Goal: Task Accomplishment & Management: Manage account settings

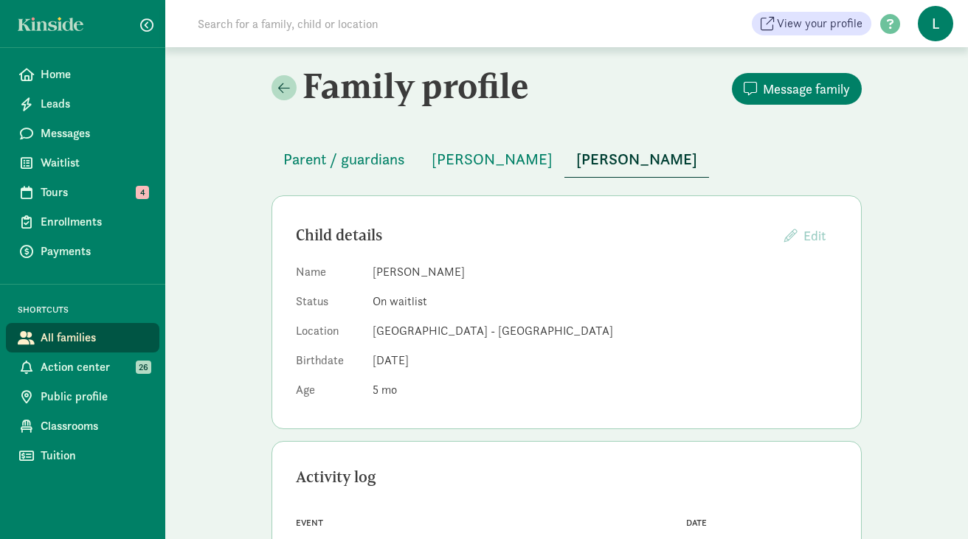
click at [263, 25] on input at bounding box center [396, 24] width 414 height 30
paste input "Abigail Doyle"
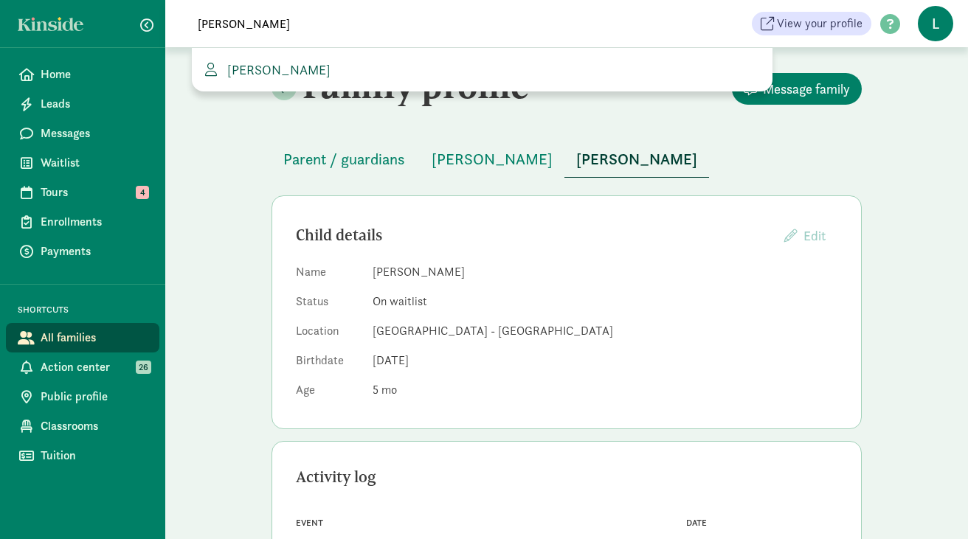
type input "Abigail Doyle"
click at [243, 72] on span "Abigail Doyle" at bounding box center [275, 69] width 109 height 17
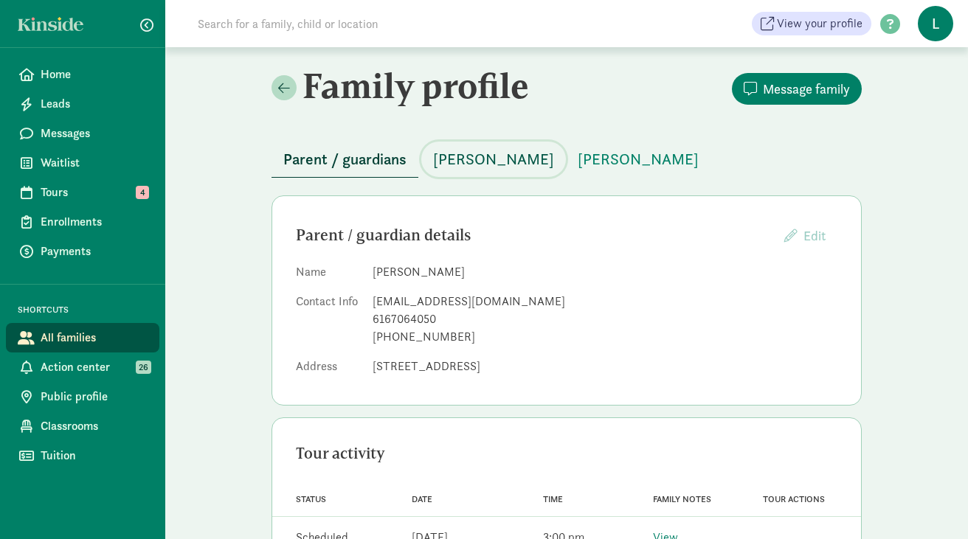
click at [495, 156] on span "Kieran Subramanian" at bounding box center [493, 160] width 121 height 24
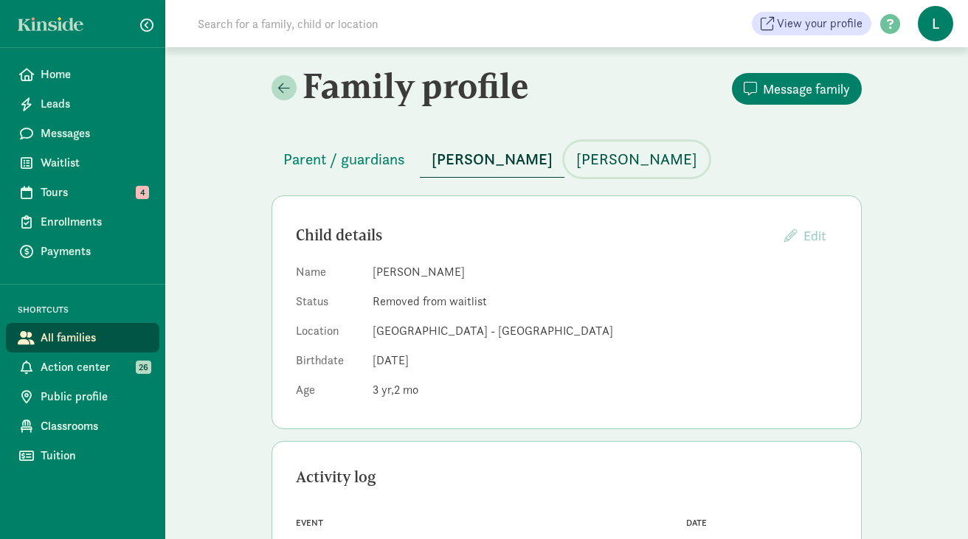
click at [664, 173] on button "Keegan Subramanian" at bounding box center [636, 159] width 145 height 35
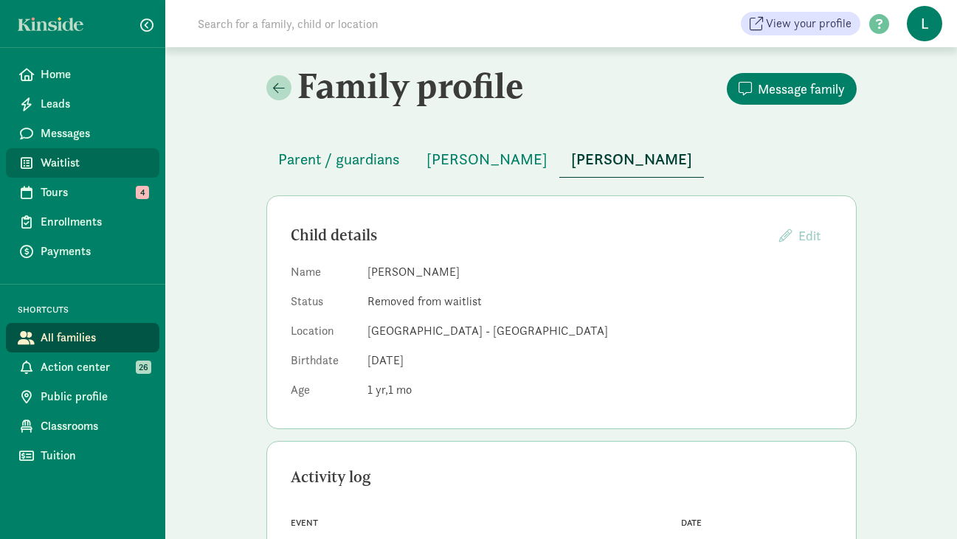
click at [69, 164] on span "Waitlist" at bounding box center [94, 163] width 107 height 18
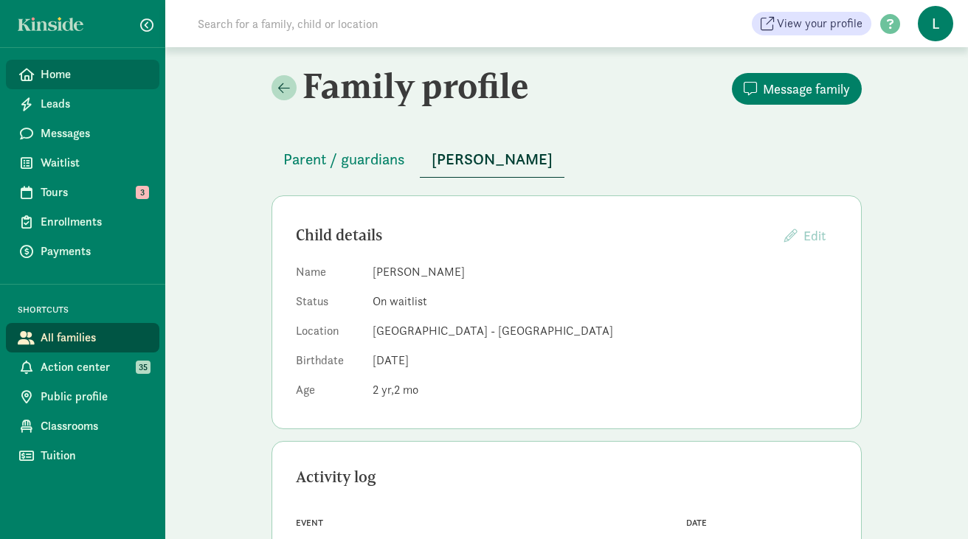
click at [81, 74] on span "Home" at bounding box center [94, 75] width 107 height 18
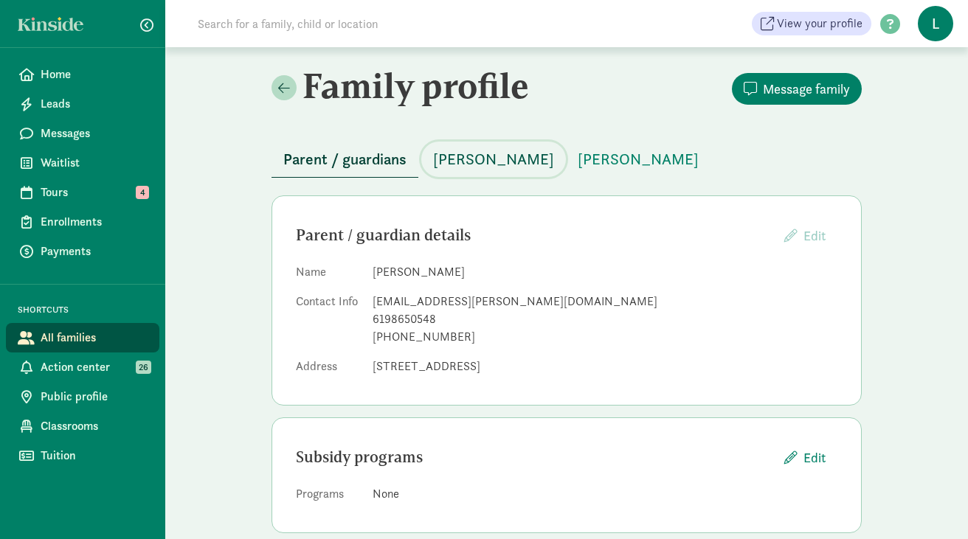
click at [460, 166] on span "[PERSON_NAME]" at bounding box center [493, 160] width 121 height 24
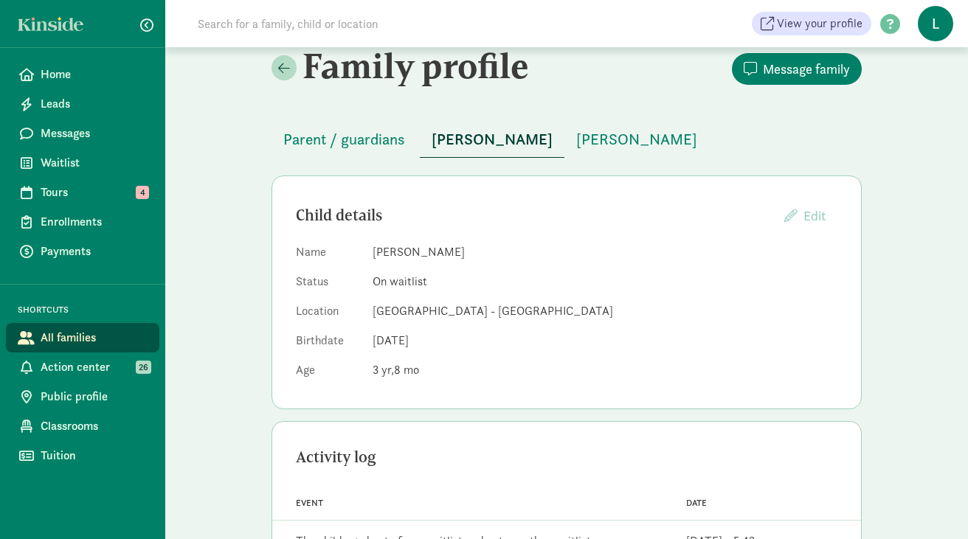
scroll to position [32, 0]
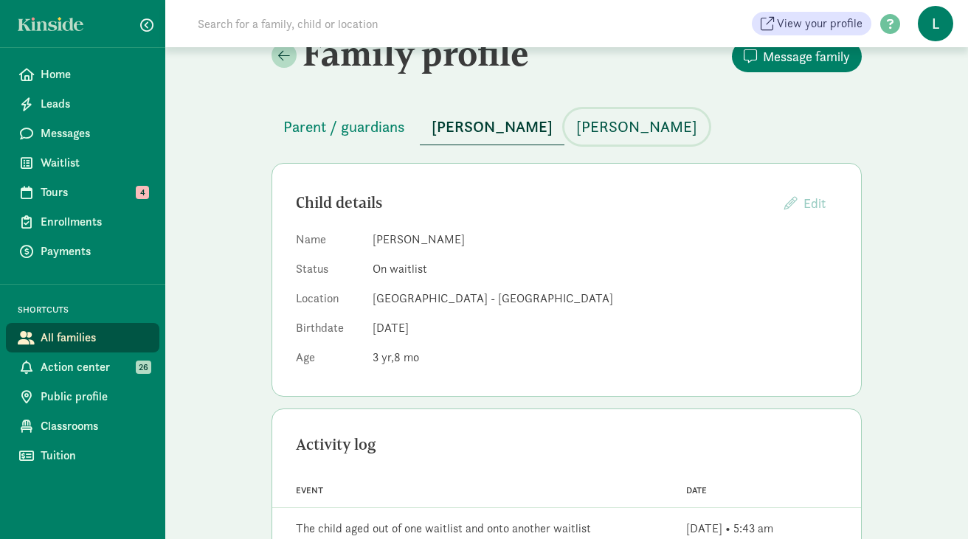
click at [576, 125] on span "[PERSON_NAME]" at bounding box center [636, 127] width 121 height 24
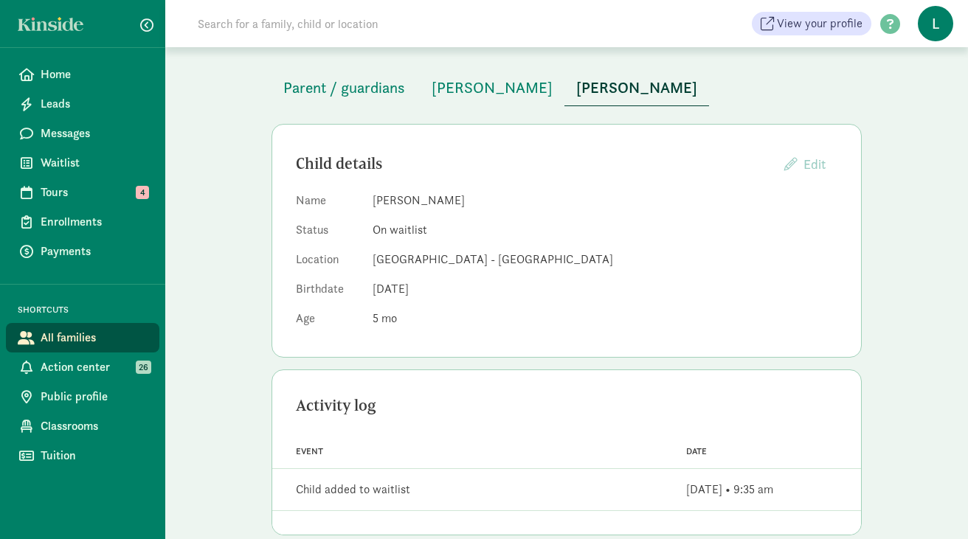
scroll to position [73, 0]
click at [60, 167] on span "Waitlist" at bounding box center [94, 163] width 107 height 18
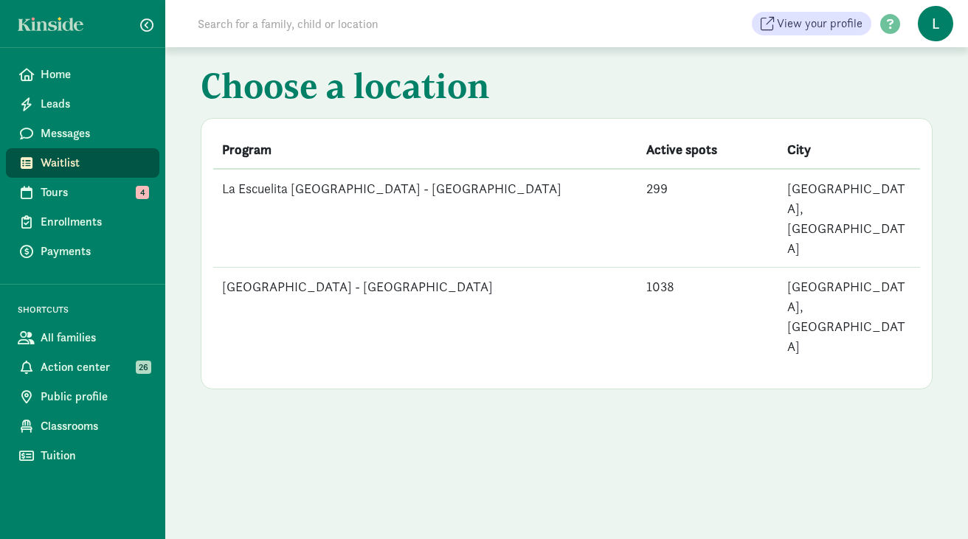
click at [414, 268] on td "[GEOGRAPHIC_DATA] - [GEOGRAPHIC_DATA]" at bounding box center [425, 317] width 424 height 98
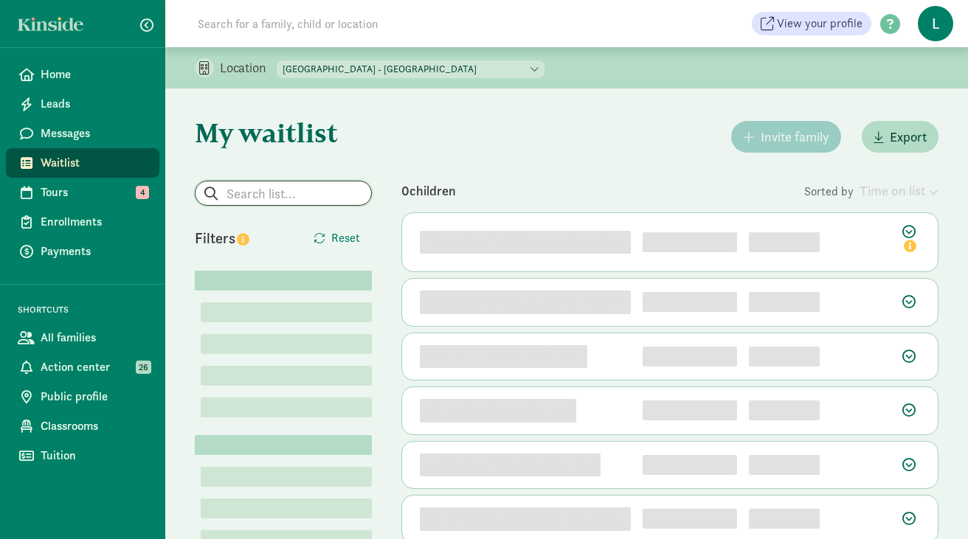
click at [298, 195] on input "search" at bounding box center [283, 193] width 176 height 24
paste input "[PERSON_NAME]"
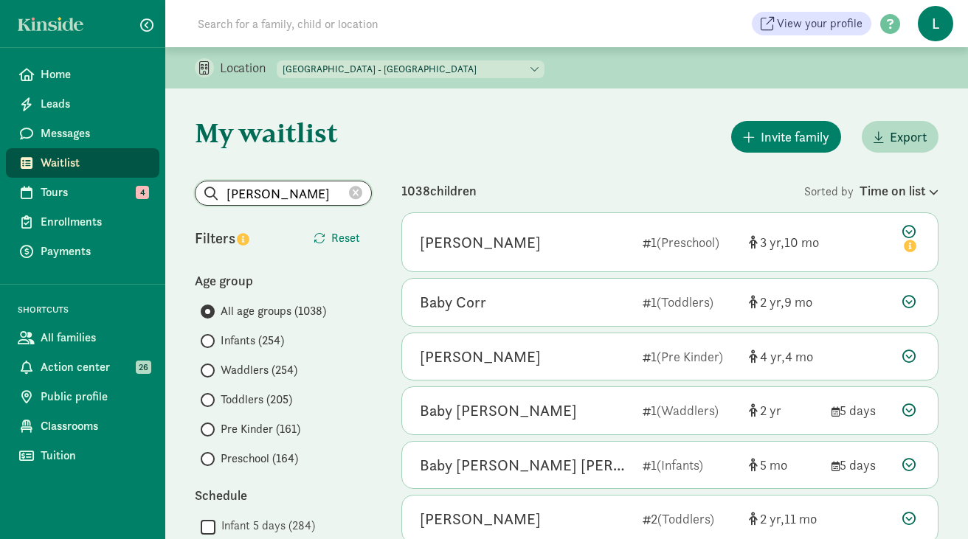
click at [251, 190] on input "Holly Vo" at bounding box center [283, 193] width 176 height 24
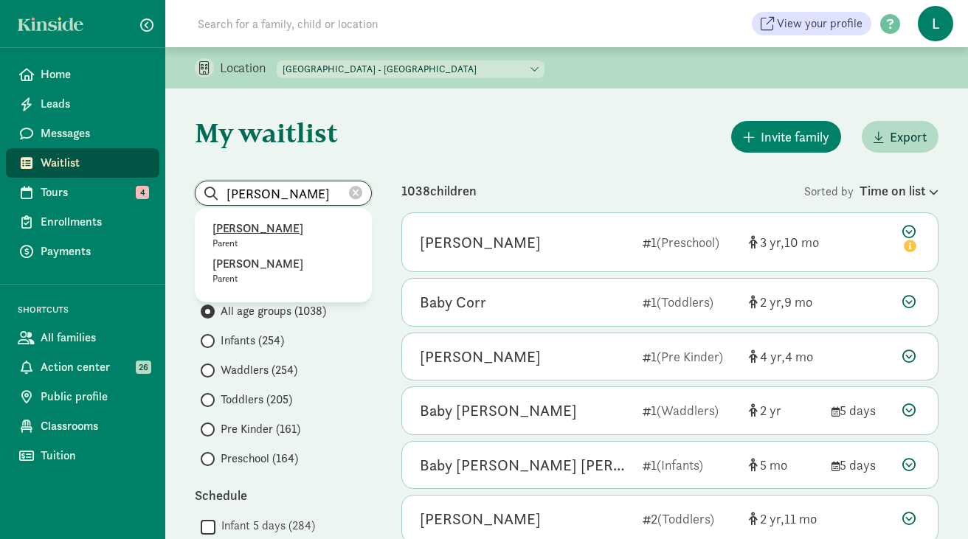
type input "Holly Vo"
click at [232, 231] on p "Holly Vo" at bounding box center [283, 229] width 142 height 18
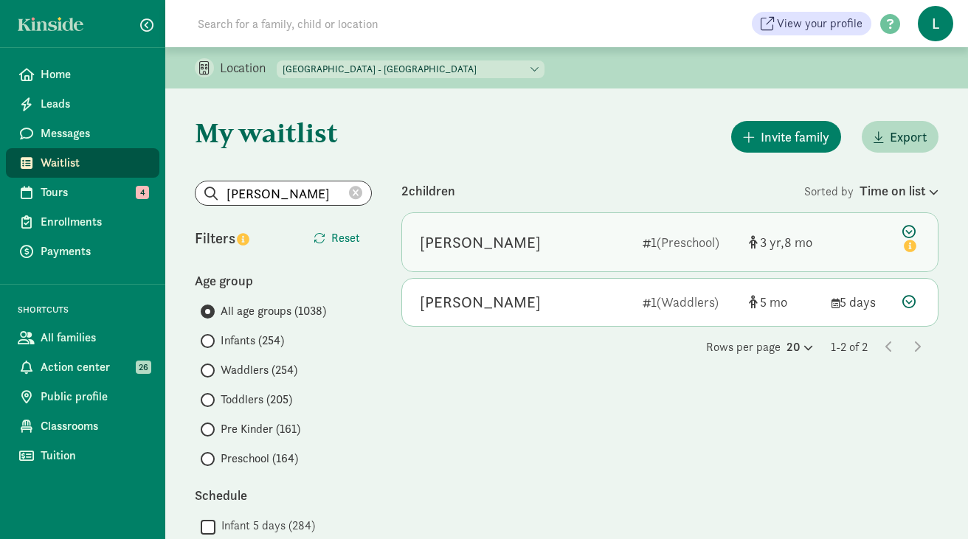
click at [843, 240] on div "Binh Vo 1 (Preschool) 3 8" at bounding box center [670, 242] width 536 height 58
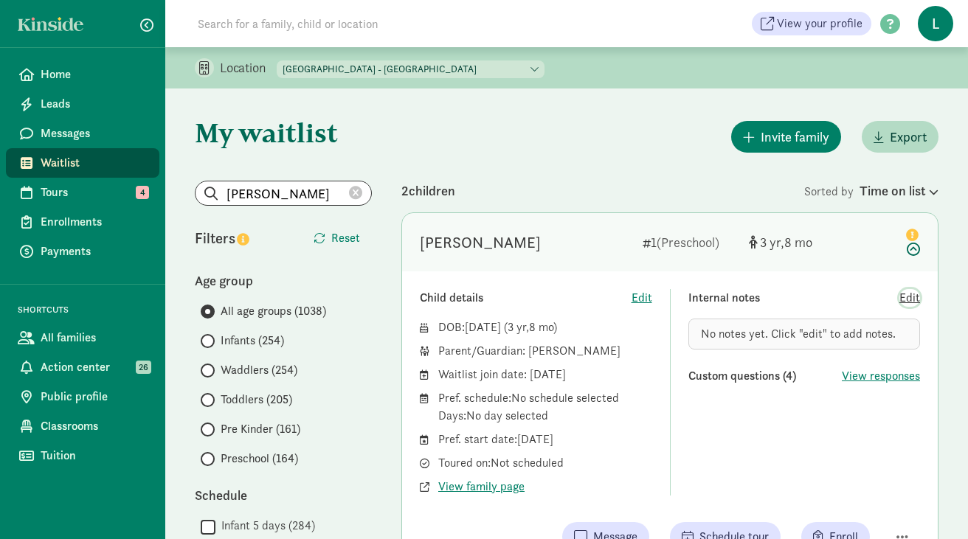
click at [913, 299] on span "Edit" at bounding box center [909, 298] width 21 height 18
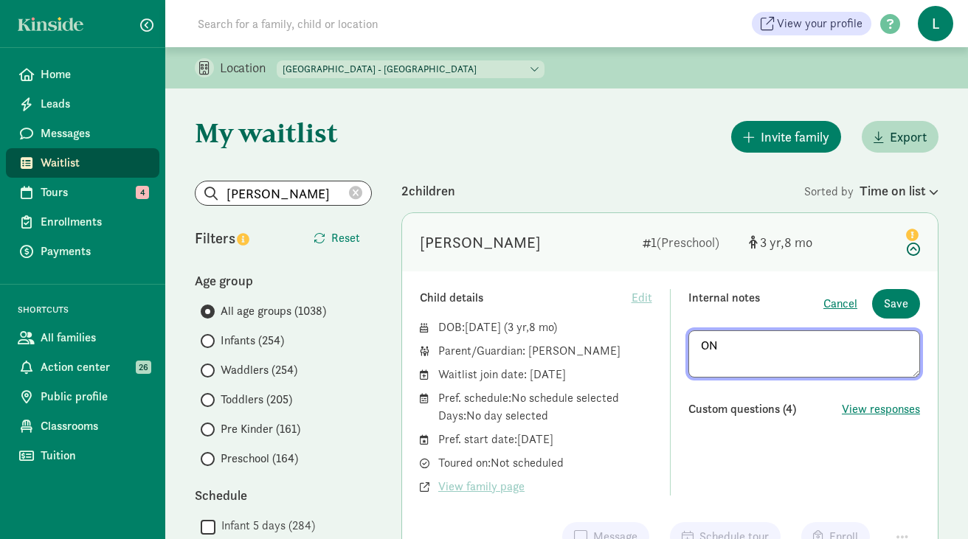
type textarea "O"
drag, startPoint x: 747, startPoint y: 363, endPoint x: 675, endPoint y: 354, distance: 72.1
click at [675, 354] on div "Child details Edit DOB: Dec 3, 2021 ( 3 8 ) Parent/Guardian: Holly Vo Waitlist …" at bounding box center [670, 392] width 500 height 207
type textarea "On 8/14/25 mom said she's interested in Sep-26."
click at [901, 300] on span "Save" at bounding box center [896, 304] width 24 height 18
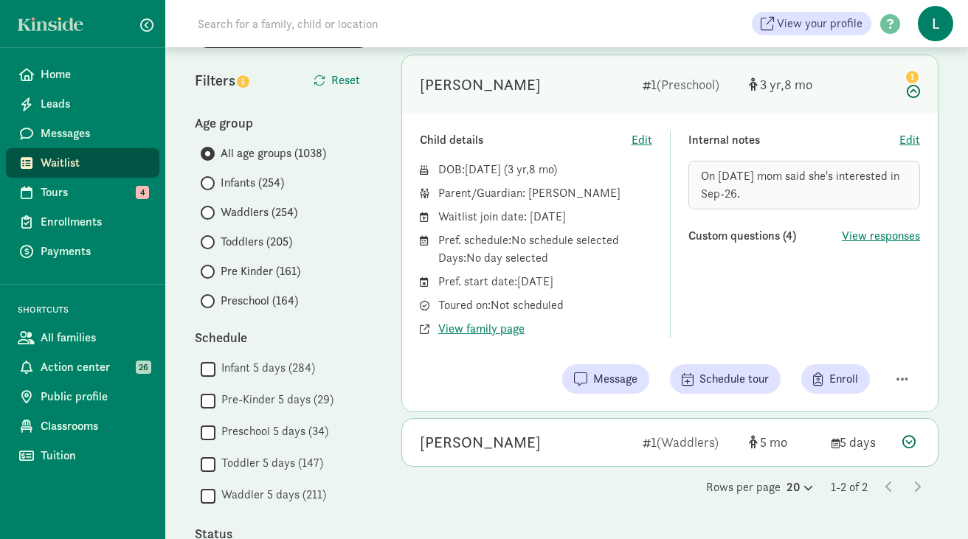
scroll to position [164, 0]
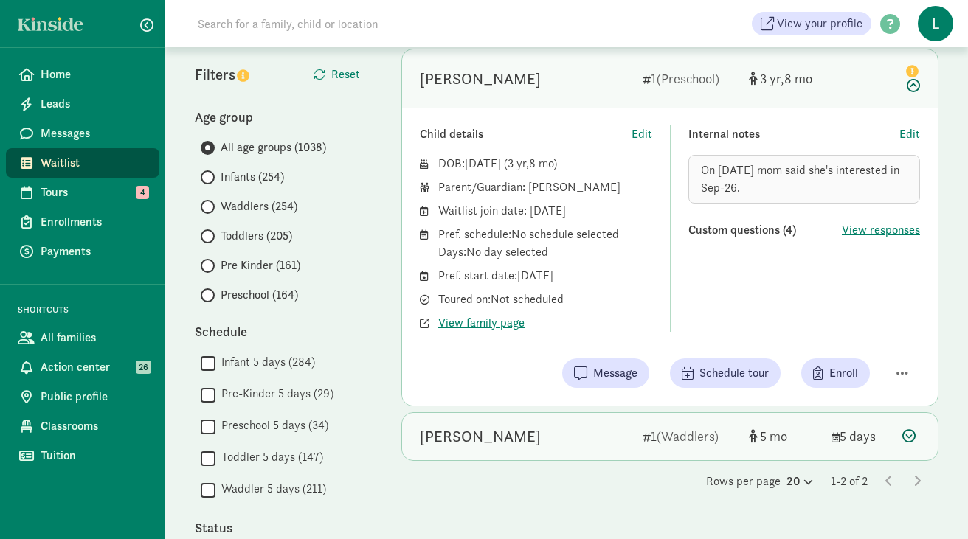
click at [904, 436] on icon at bounding box center [908, 435] width 13 height 13
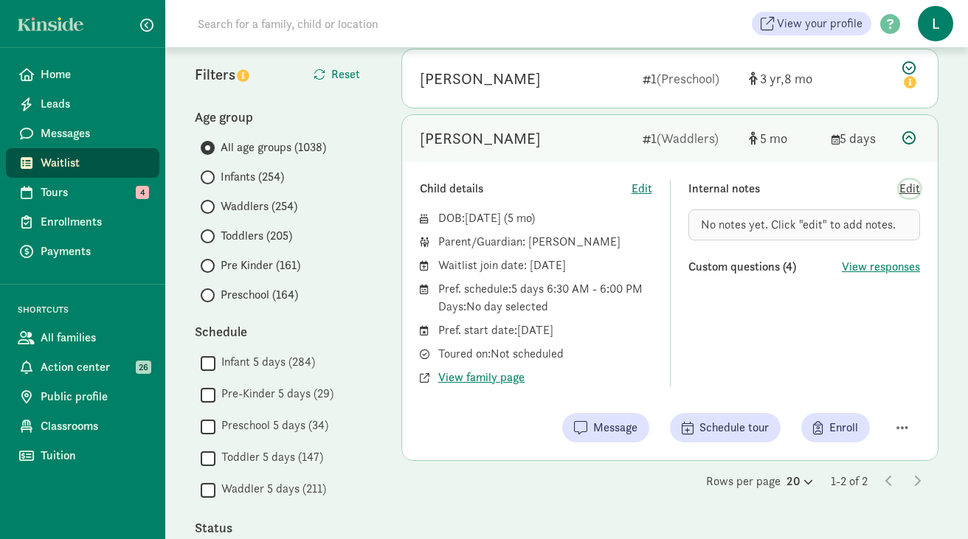
click at [909, 190] on span "Edit" at bounding box center [909, 189] width 21 height 18
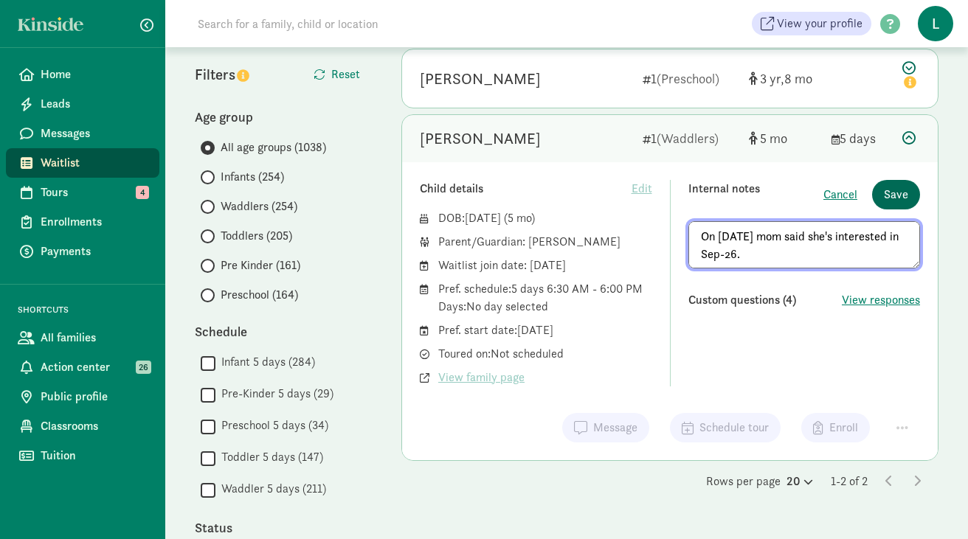
type textarea "On 8/14/25 mom said she's interested in Sep-26."
click at [898, 190] on span "Save" at bounding box center [896, 195] width 24 height 18
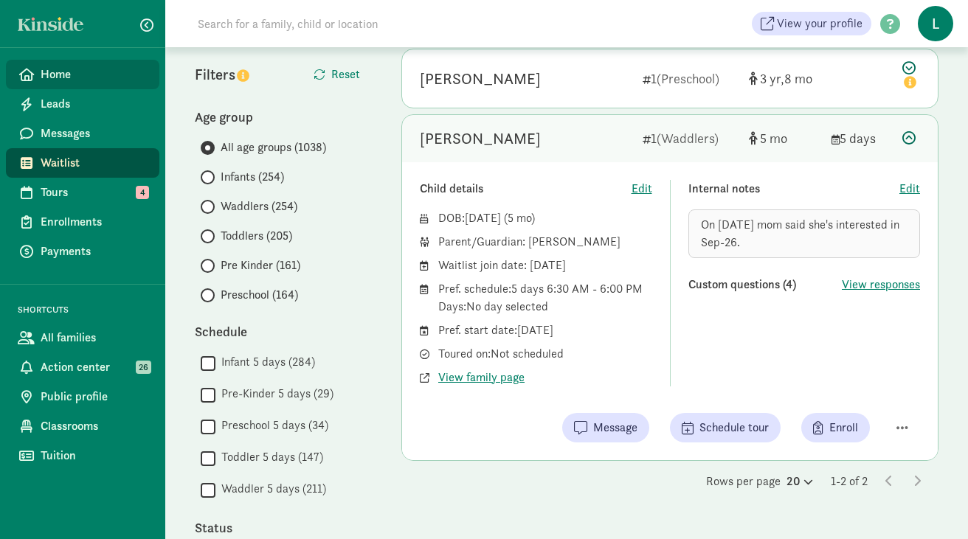
click at [54, 61] on link "Home" at bounding box center [82, 75] width 153 height 30
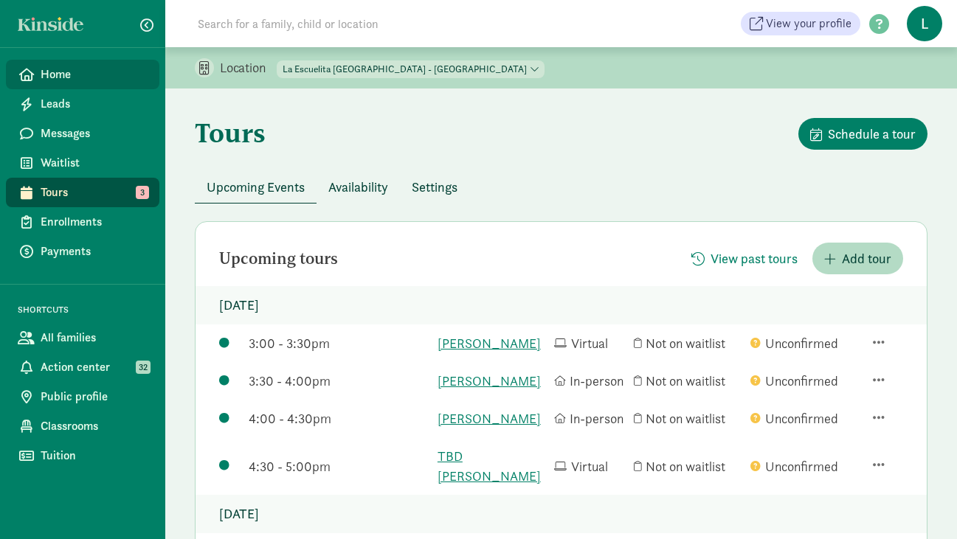
click at [89, 72] on span "Home" at bounding box center [94, 75] width 107 height 18
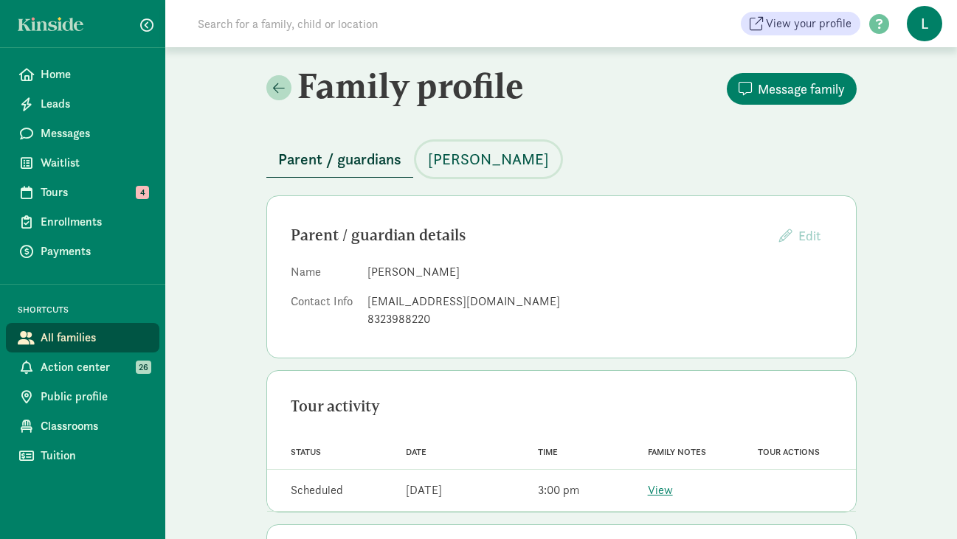
click at [489, 161] on span "[PERSON_NAME]" at bounding box center [488, 160] width 121 height 24
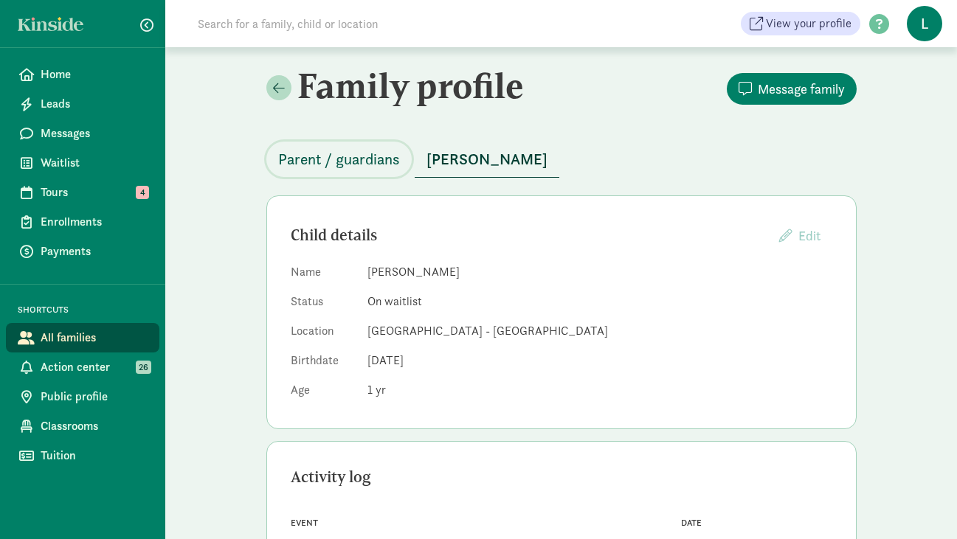
click at [347, 150] on span "Parent / guardians" at bounding box center [339, 160] width 122 height 24
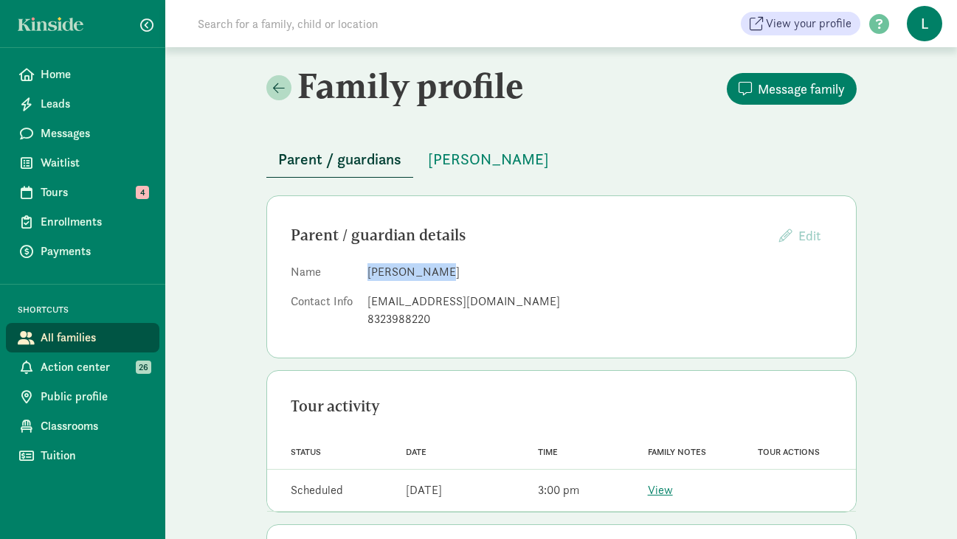
drag, startPoint x: 435, startPoint y: 274, endPoint x: 370, endPoint y: 273, distance: 65.7
click at [370, 273] on dd "Katy Clemens" at bounding box center [599, 272] width 465 height 18
copy dd "Katy Clemens"
click at [289, 33] on input at bounding box center [396, 24] width 414 height 30
paste input "Katy Clemens"
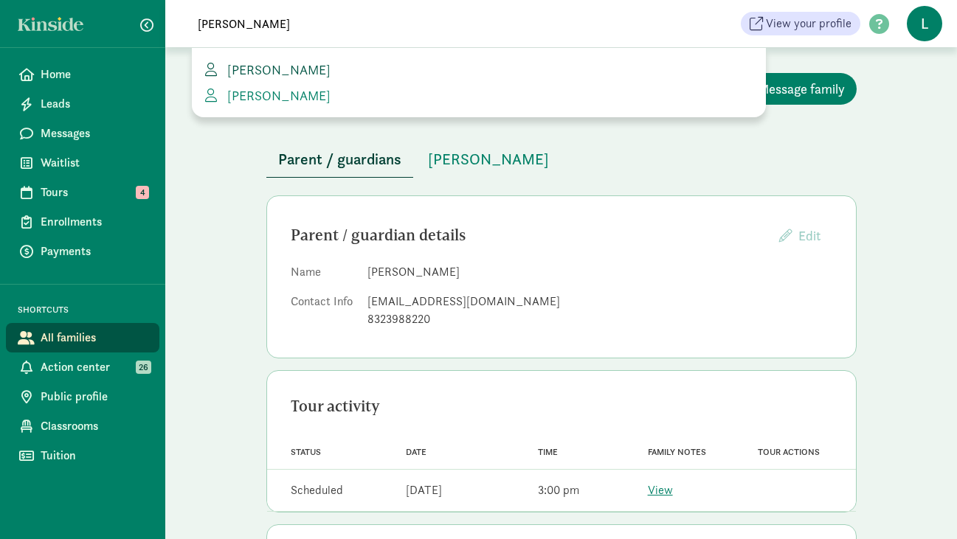
type input "Katy Clemens"
click at [248, 63] on span "Katy Clemens" at bounding box center [275, 69] width 109 height 17
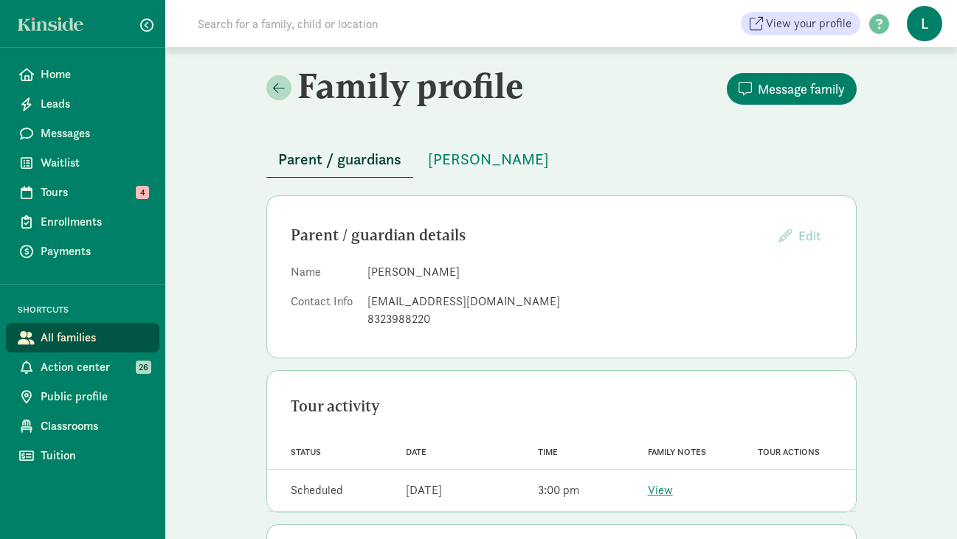
click at [265, 27] on input at bounding box center [396, 24] width 414 height 30
paste input "[PERSON_NAME]"
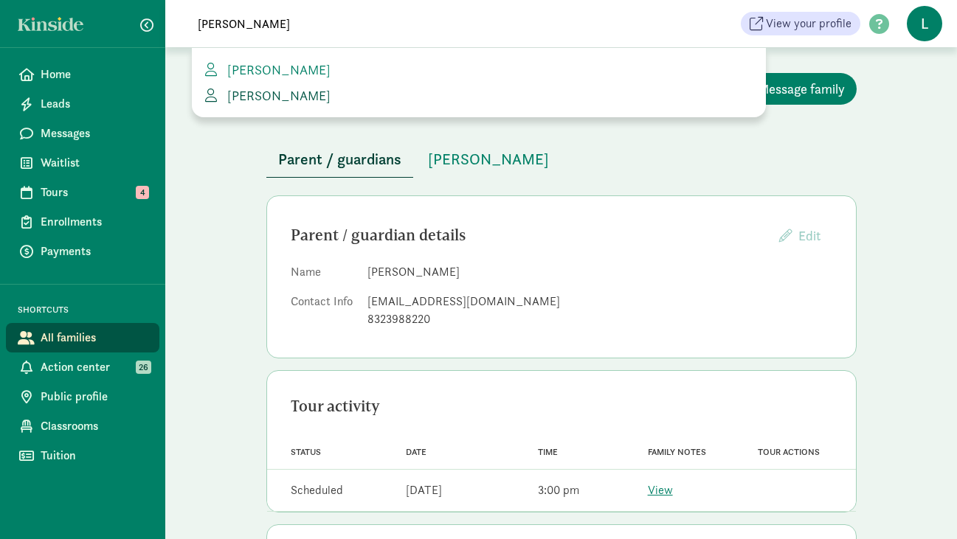
type input "[PERSON_NAME]"
click at [256, 105] on link "[PERSON_NAME]" at bounding box center [479, 96] width 550 height 20
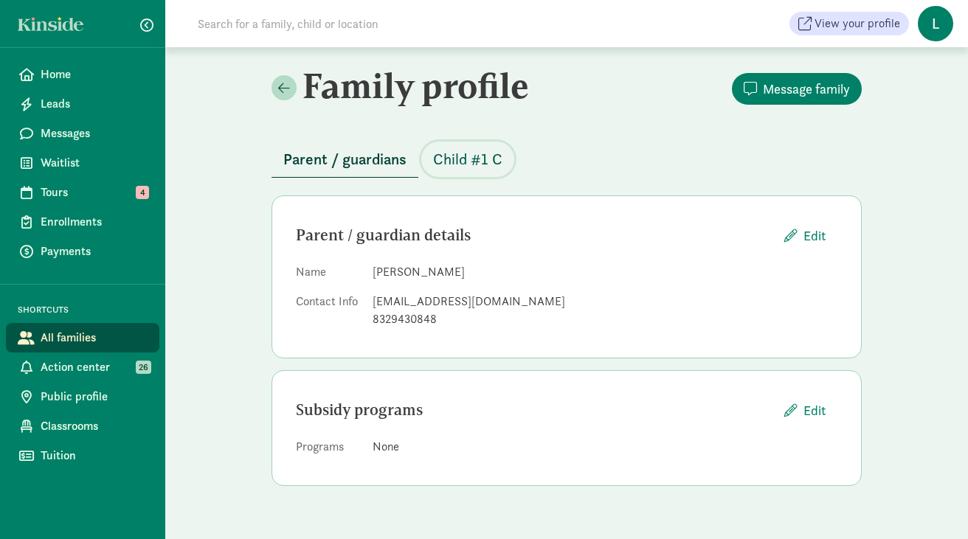
click at [457, 169] on span "Child #1 C" at bounding box center [467, 160] width 69 height 24
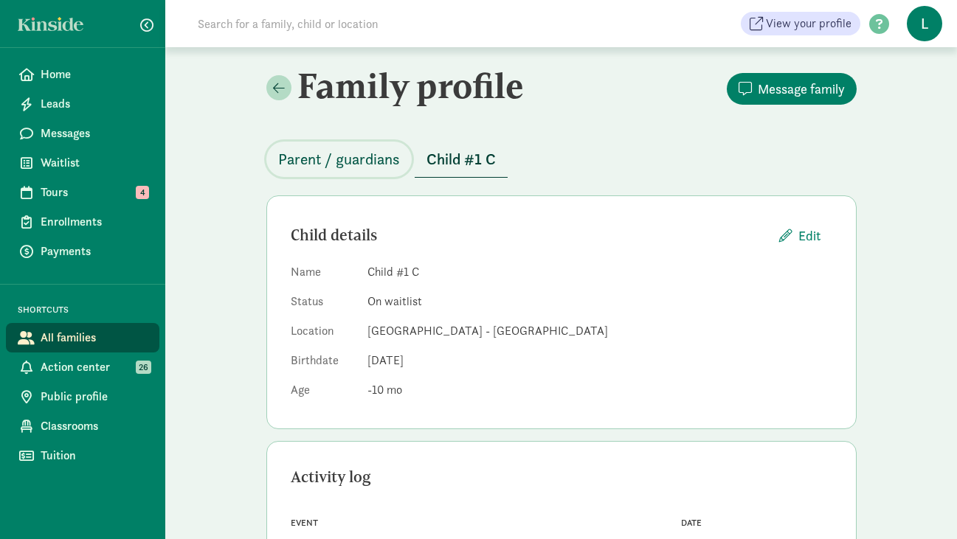
click at [372, 161] on span "Parent / guardians" at bounding box center [339, 160] width 122 height 24
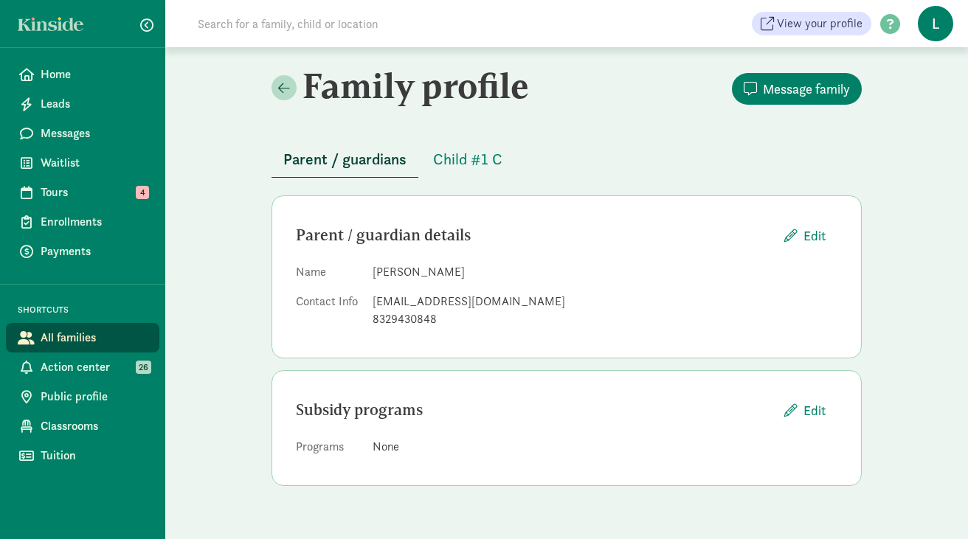
click at [280, 31] on input at bounding box center [396, 24] width 414 height 30
drag, startPoint x: 439, startPoint y: 274, endPoint x: 373, endPoint y: 269, distance: 65.9
click at [373, 269] on dd "Katy Clemens" at bounding box center [605, 272] width 465 height 18
copy dd "Katy Clemens"
click at [358, 20] on input at bounding box center [396, 24] width 414 height 30
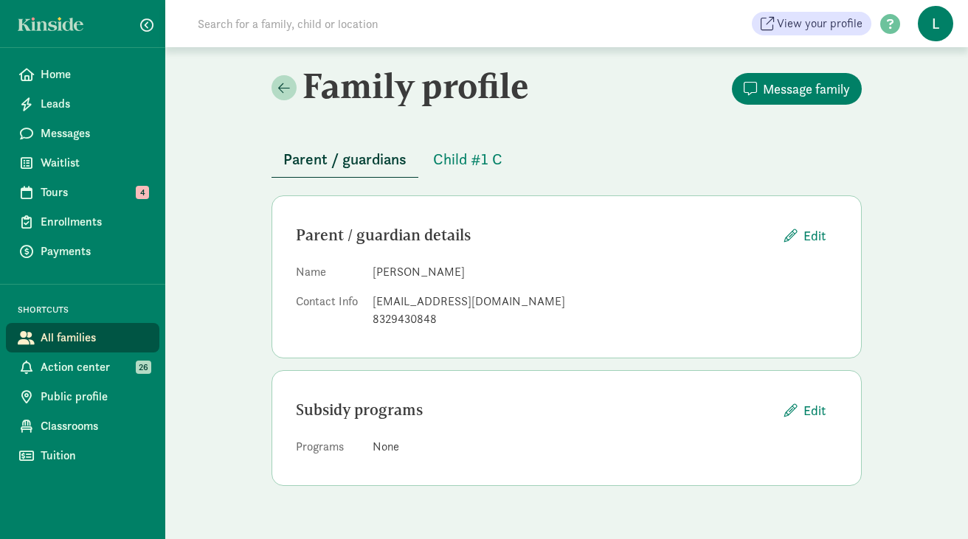
paste input "Katy Clemens"
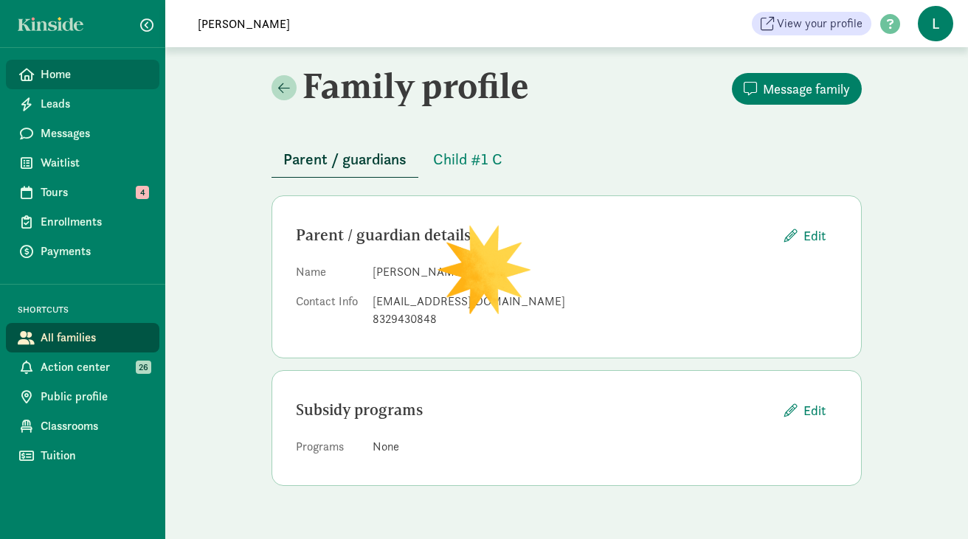
type input "Katy Clemens"
click at [66, 76] on span "Home" at bounding box center [94, 75] width 107 height 18
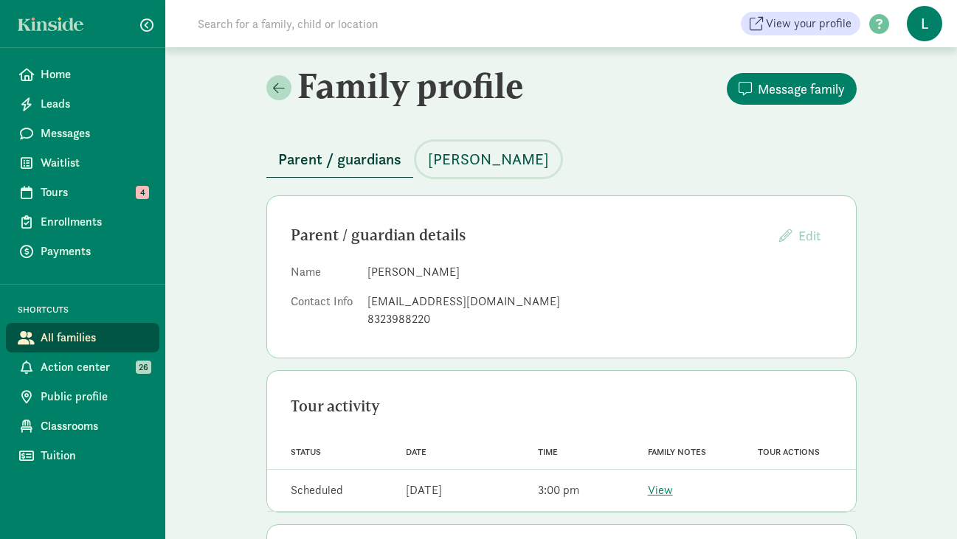
click at [480, 162] on span "[PERSON_NAME]" at bounding box center [488, 160] width 121 height 24
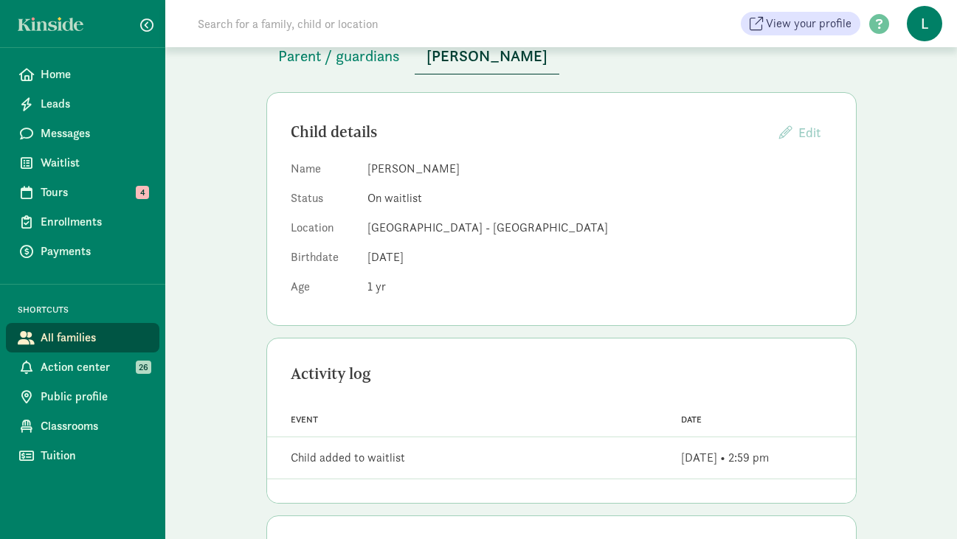
scroll to position [108, 0]
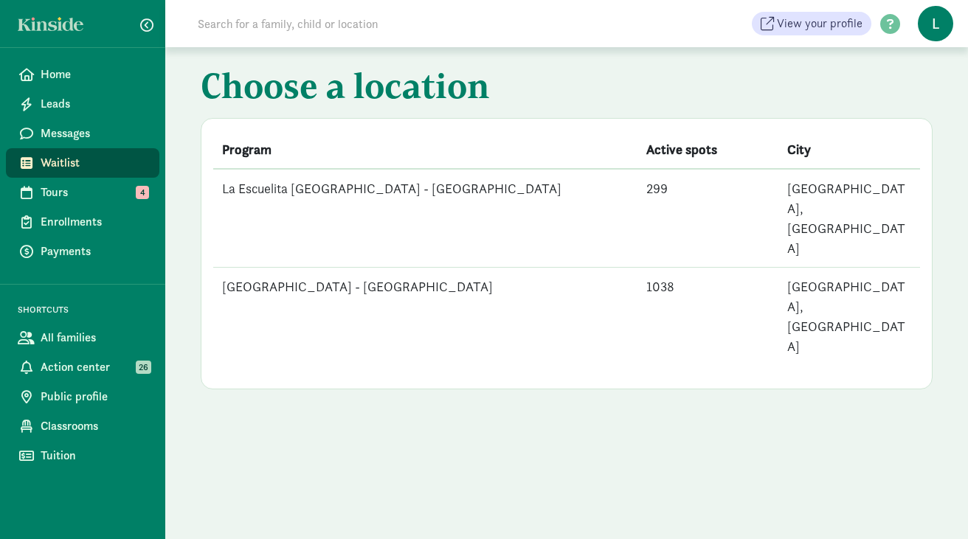
click at [380, 268] on td "[GEOGRAPHIC_DATA] - [GEOGRAPHIC_DATA]" at bounding box center [425, 317] width 424 height 98
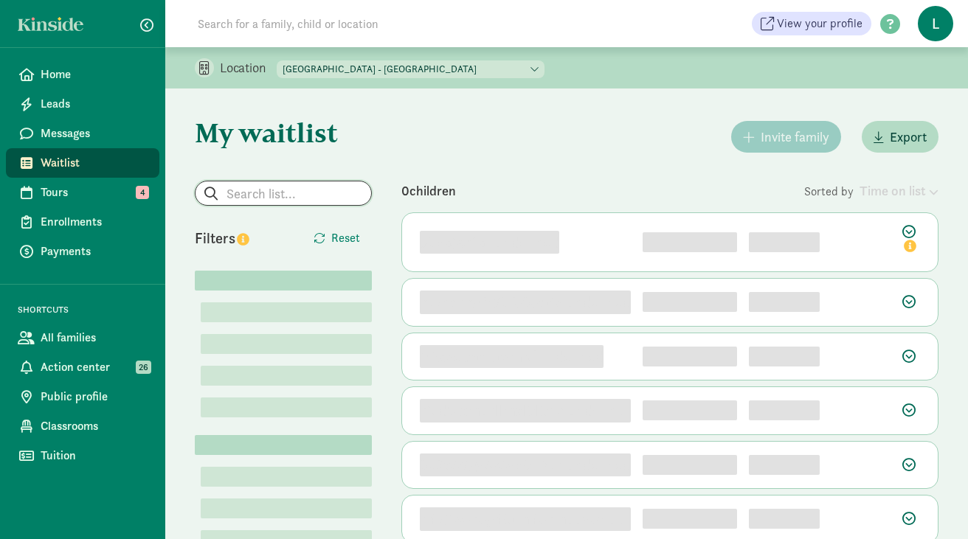
click at [254, 194] on input "search" at bounding box center [283, 193] width 176 height 24
paste input "Katy Clemens"
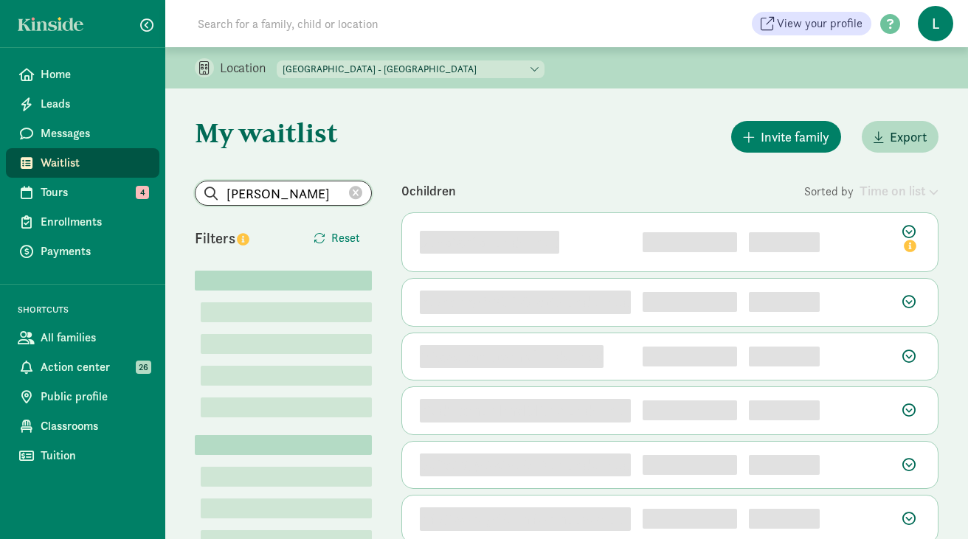
click at [251, 198] on input "Katy Clemens" at bounding box center [283, 193] width 176 height 24
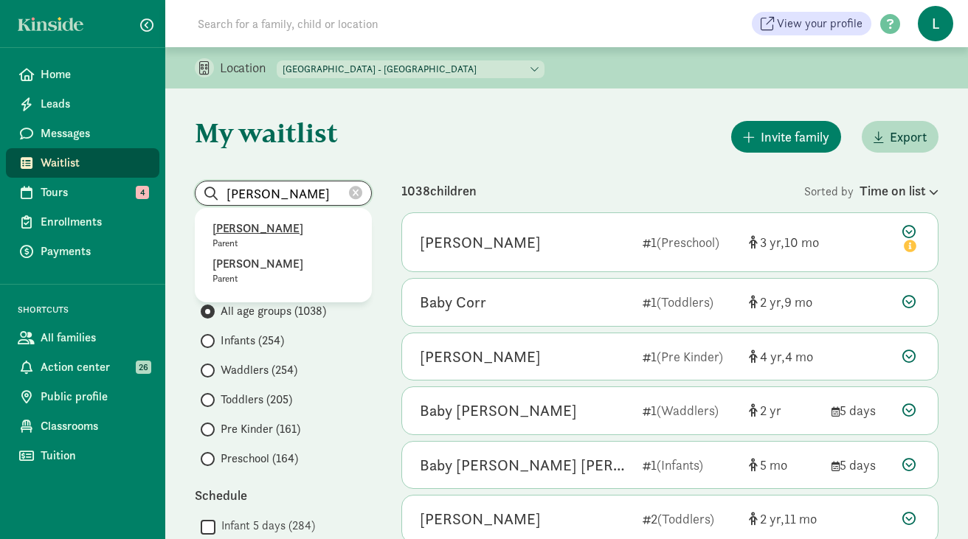
type input "Katy Clemens"
click at [266, 229] on p "Katy Clemens" at bounding box center [283, 229] width 142 height 18
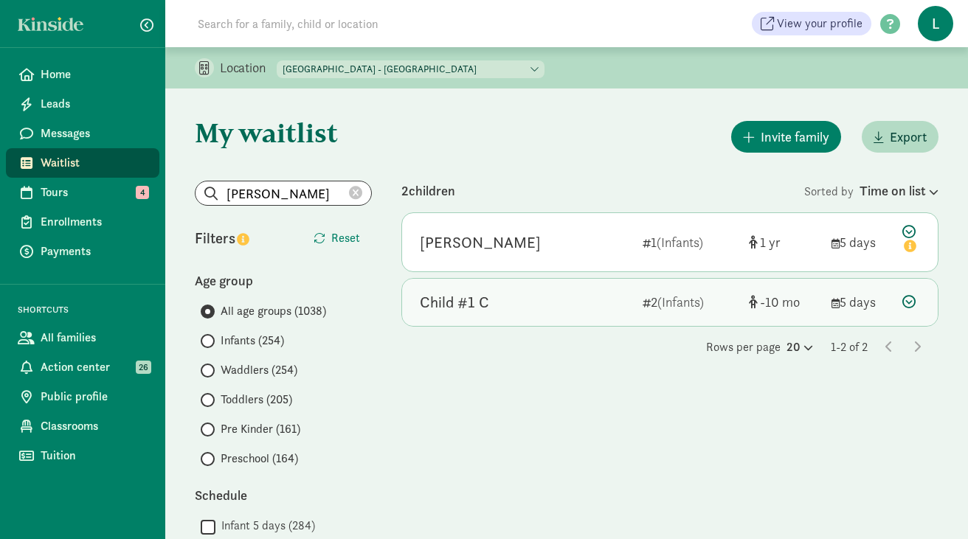
click at [909, 301] on icon at bounding box center [908, 301] width 13 height 13
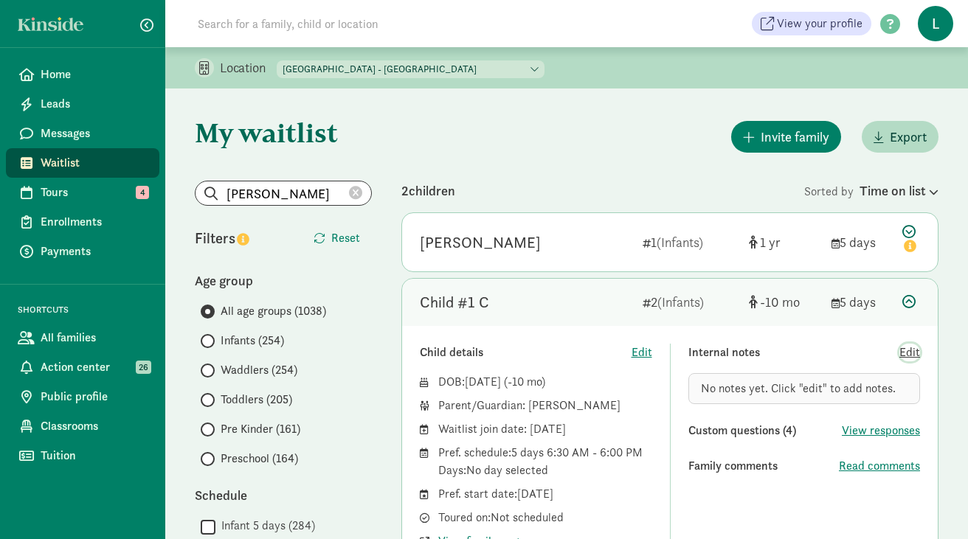
click at [914, 352] on span "Edit" at bounding box center [909, 353] width 21 height 18
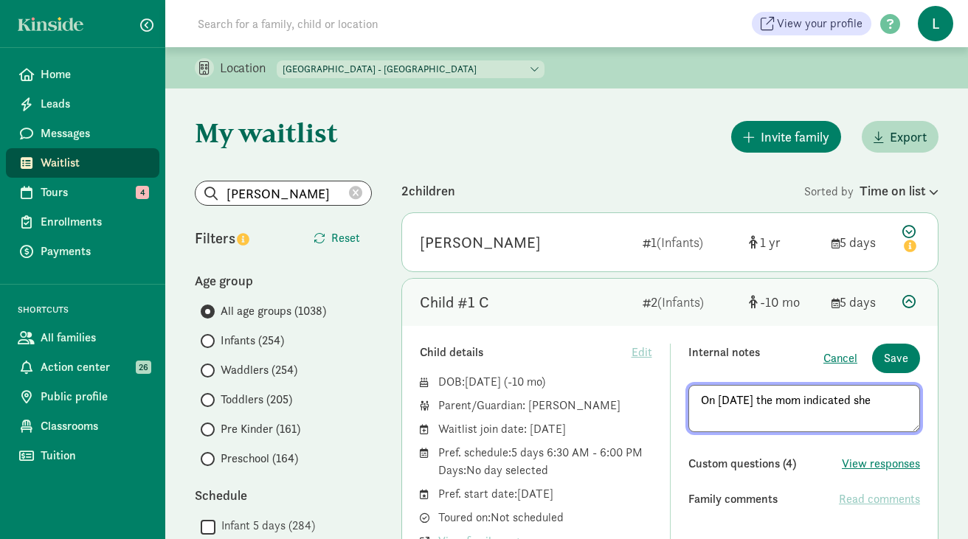
drag, startPoint x: 874, startPoint y: 402, endPoint x: 857, endPoint y: 401, distance: 17.0
click at [857, 401] on textarea "On 7/29/25 the mom indicated she" at bounding box center [804, 408] width 232 height 47
paste textarea "want to transfer the wait list spot to the sibling"
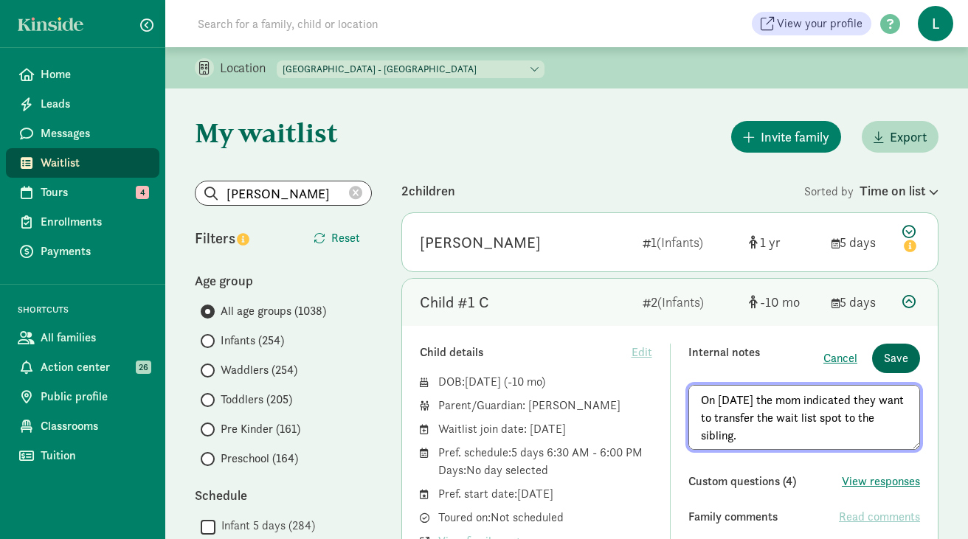
type textarea "On 7/29/25 the mom indicated they want to transfer the wait list spot to the si…"
click at [903, 350] on span "Save" at bounding box center [896, 359] width 24 height 18
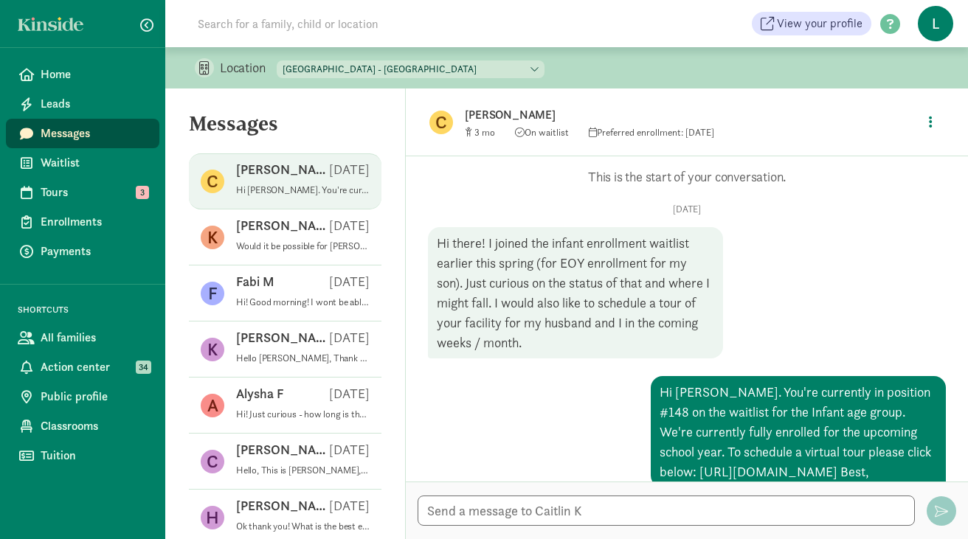
scroll to position [196, 0]
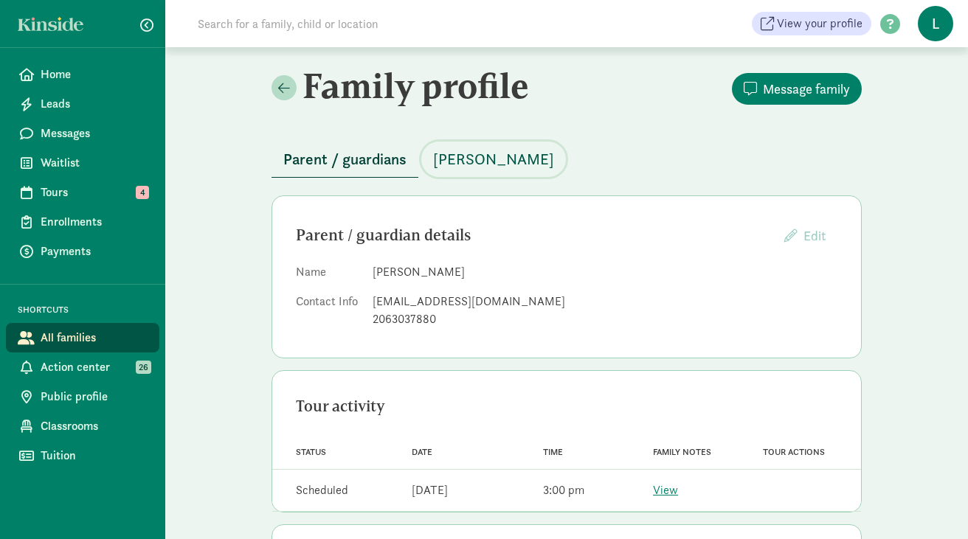
click at [485, 157] on span "[PERSON_NAME]" at bounding box center [493, 160] width 121 height 24
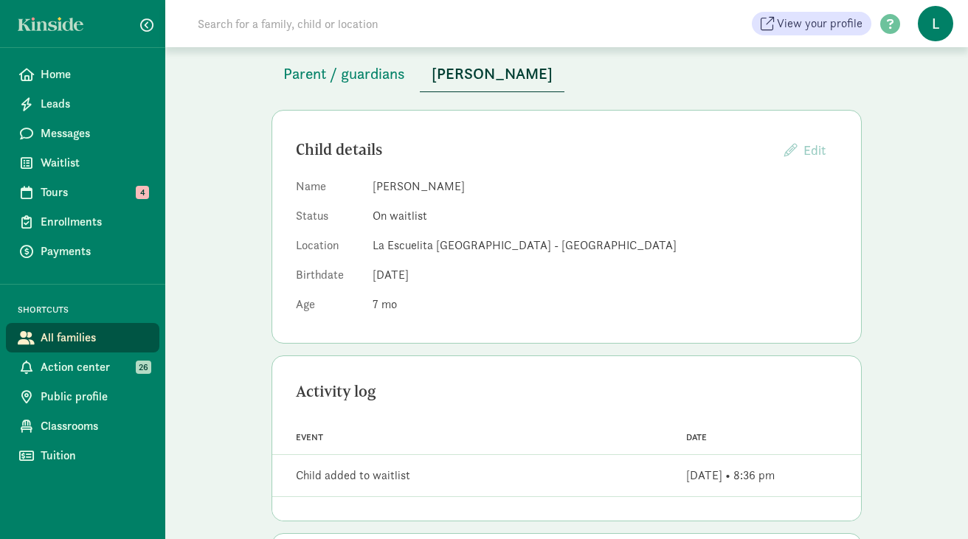
scroll to position [85, 0]
click at [366, 69] on span "Parent / guardians" at bounding box center [344, 75] width 122 height 24
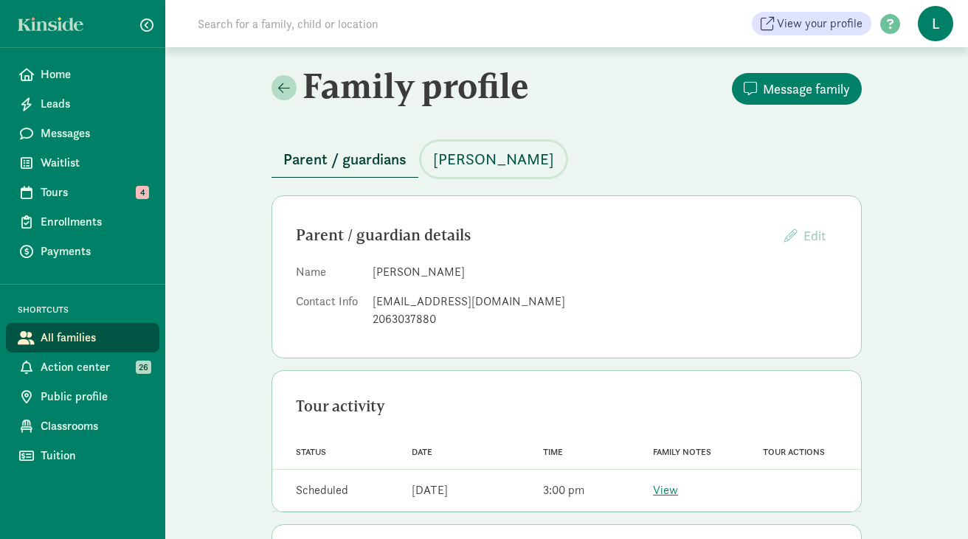
click at [465, 153] on span "[PERSON_NAME]" at bounding box center [493, 160] width 121 height 24
